Goal: Task Accomplishment & Management: Use online tool/utility

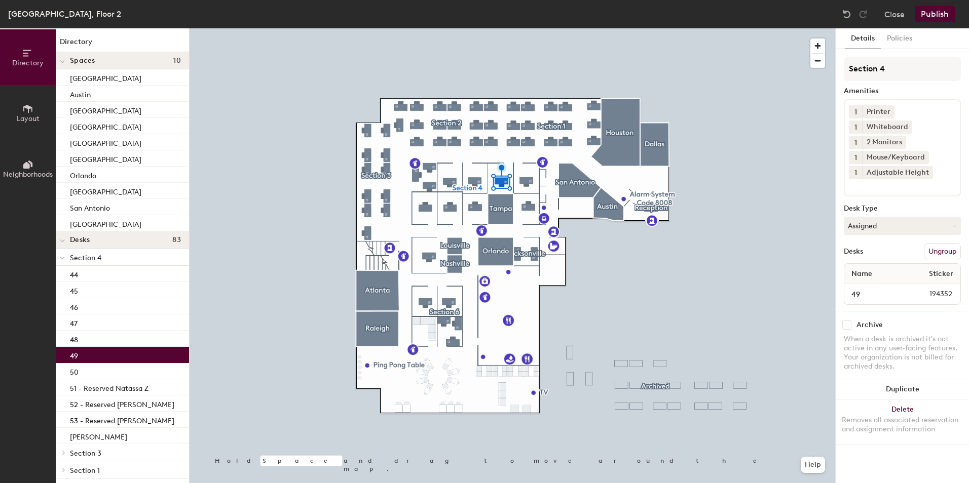
scroll to position [203, 0]
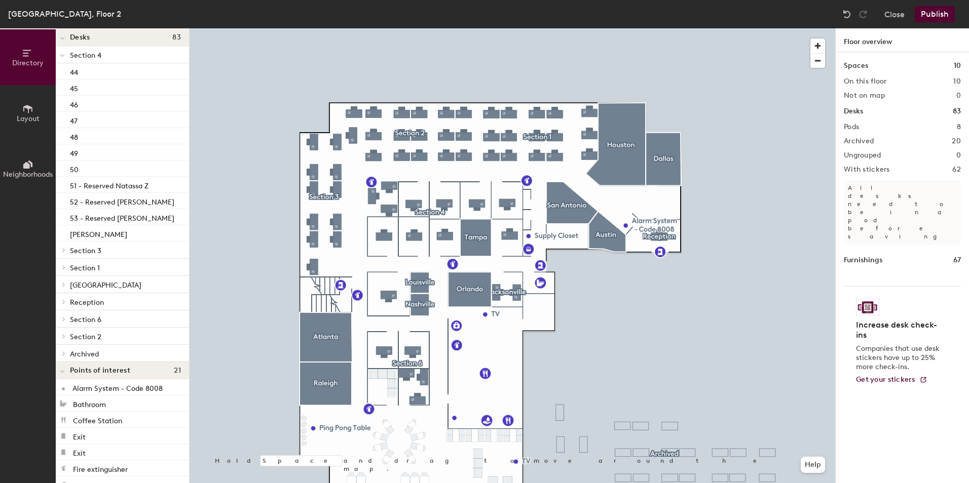
click at [96, 249] on span "Section 3" at bounding box center [85, 251] width 31 height 9
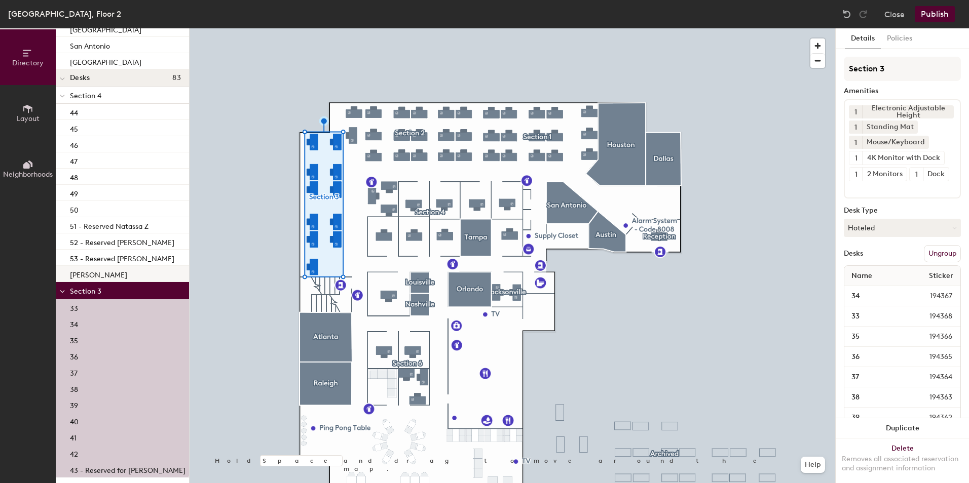
scroll to position [101, 0]
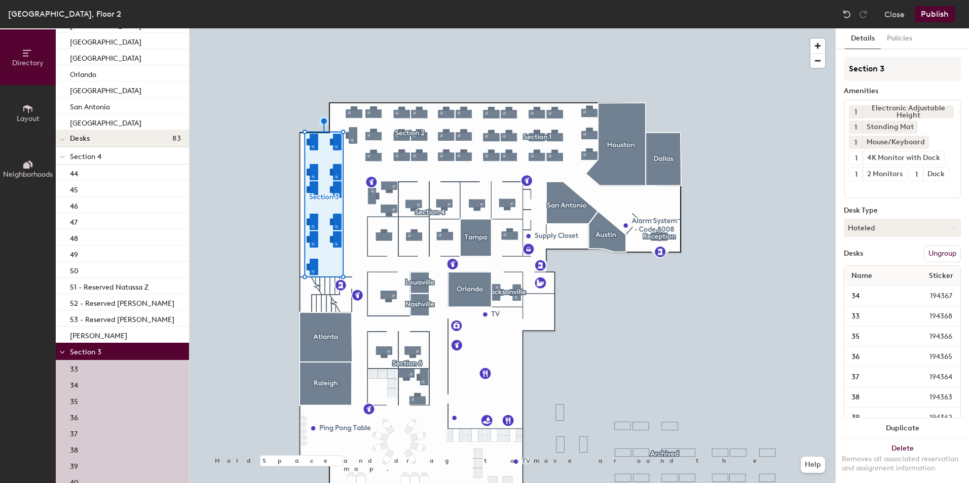
click at [93, 155] on span "Section 4" at bounding box center [85, 156] width 31 height 9
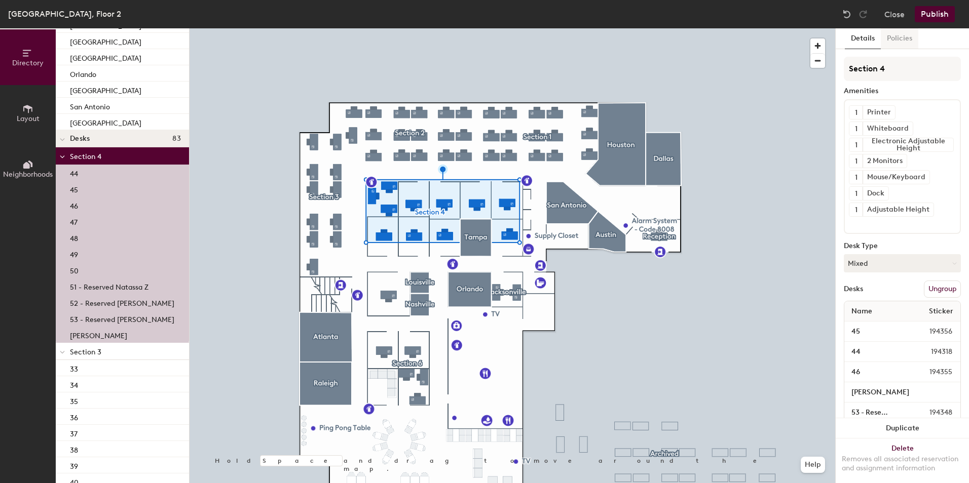
click at [906, 36] on button "Policies" at bounding box center [898, 38] width 37 height 21
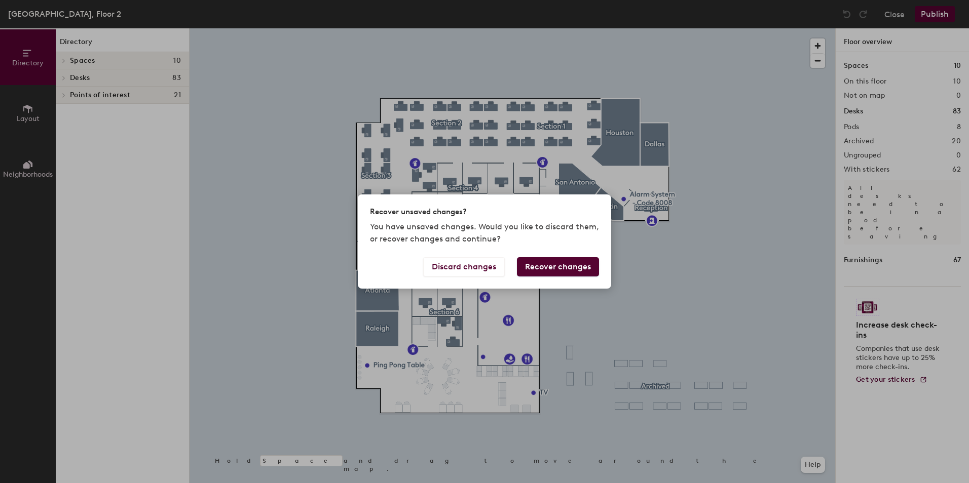
click at [534, 261] on button "Recover changes" at bounding box center [558, 266] width 82 height 19
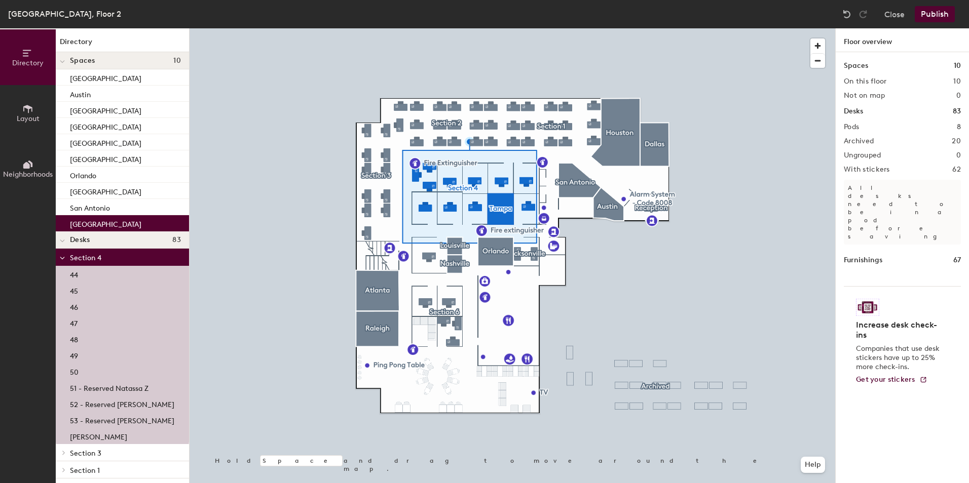
click at [671, 28] on div at bounding box center [511, 28] width 645 height 0
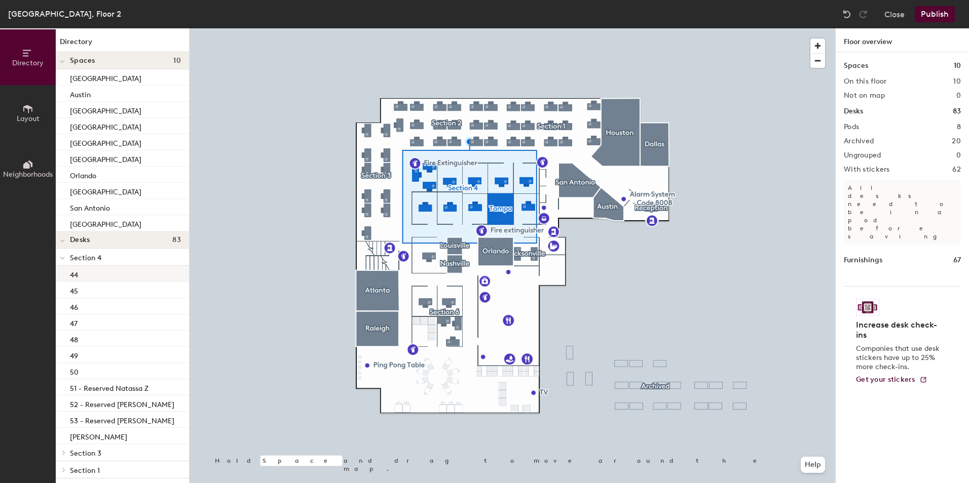
click at [76, 275] on p "44" at bounding box center [74, 274] width 8 height 12
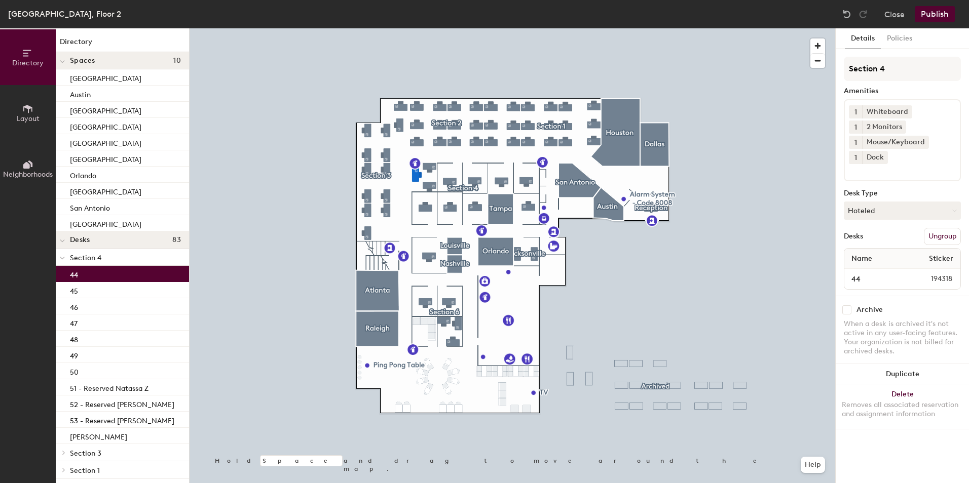
click at [87, 254] on span "Section 4" at bounding box center [85, 258] width 31 height 9
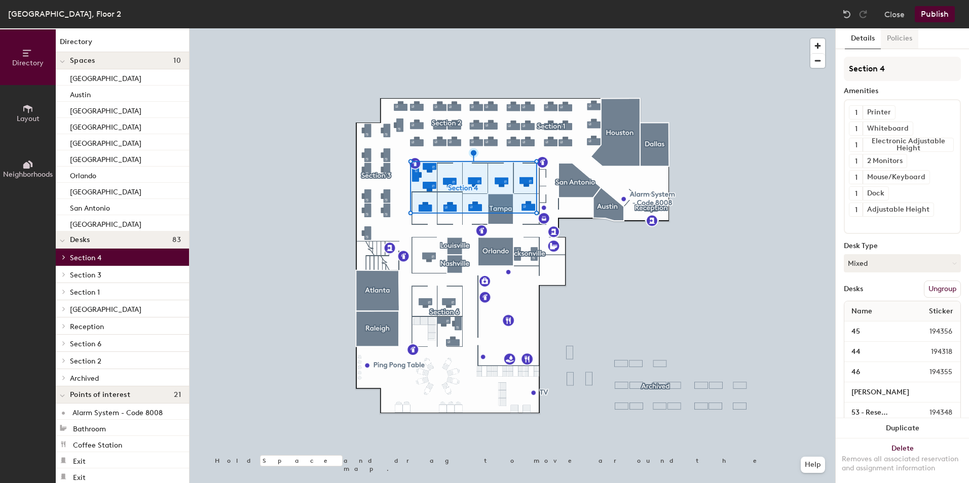
click at [885, 34] on button "Policies" at bounding box center [898, 38] width 37 height 21
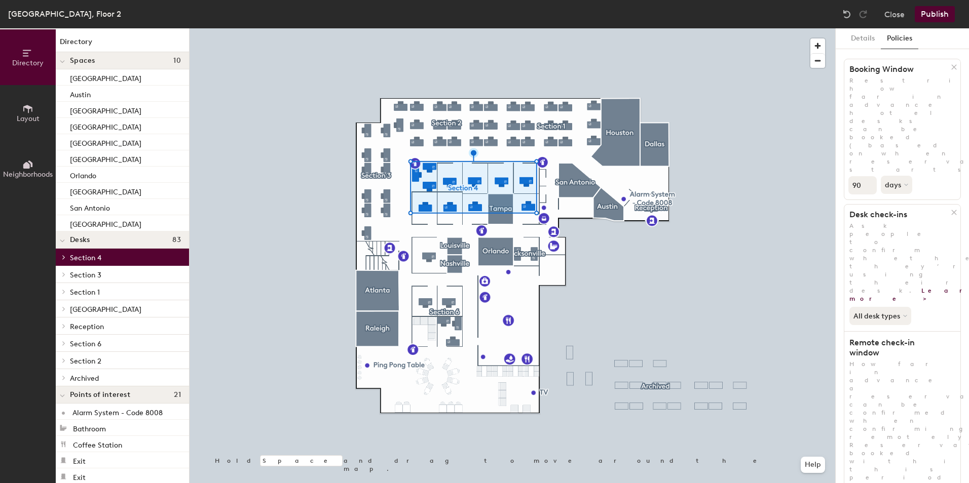
scroll to position [32, 0]
click at [940, 8] on button "Publish" at bounding box center [934, 14] width 40 height 16
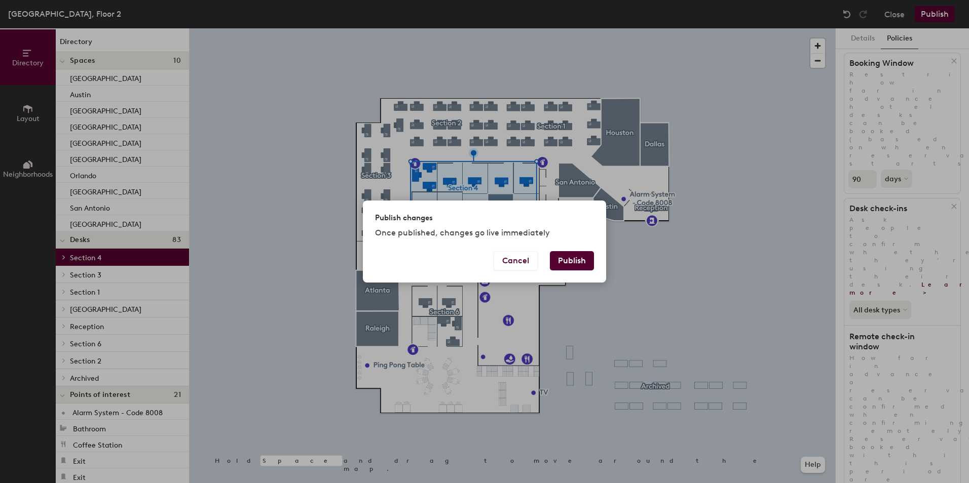
click at [555, 260] on button "Publish" at bounding box center [572, 260] width 44 height 19
